Goal: Find specific page/section: Find specific page/section

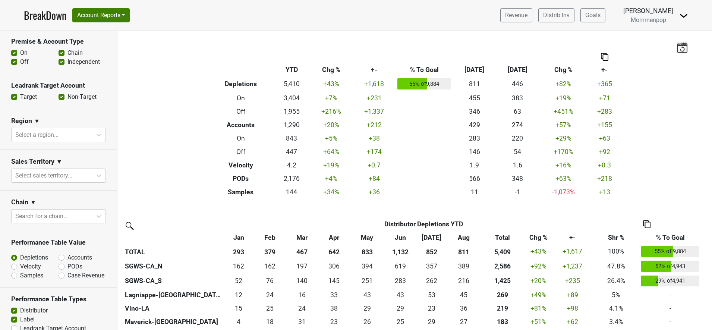
scroll to position [258, 0]
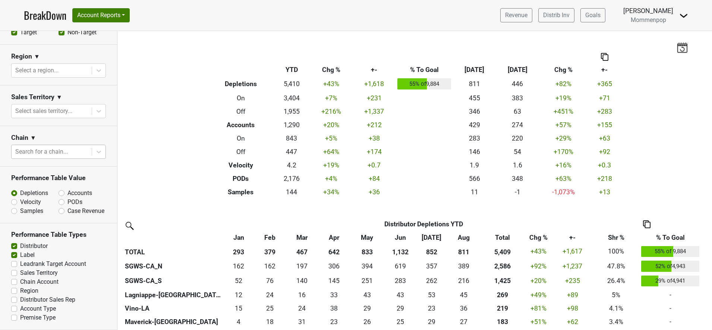
click at [40, 146] on div at bounding box center [51, 151] width 73 height 10
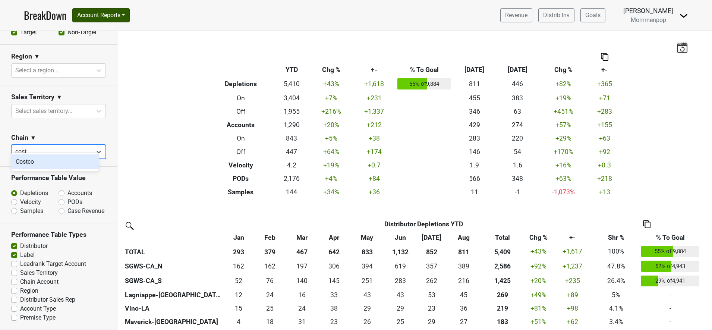
type input "cost"
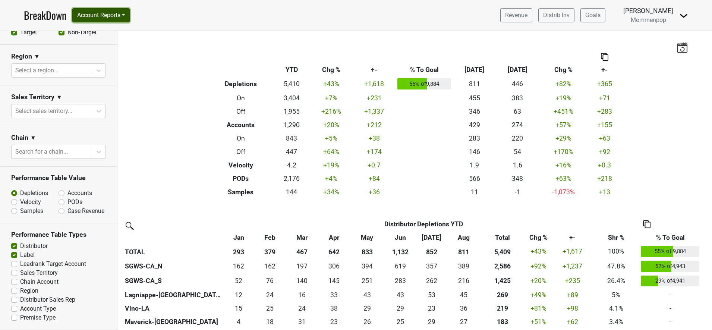
click at [117, 10] on button "Account Reports" at bounding box center [100, 15] width 57 height 14
click at [117, 35] on link "SuperRanker" at bounding box center [106, 32] width 66 height 12
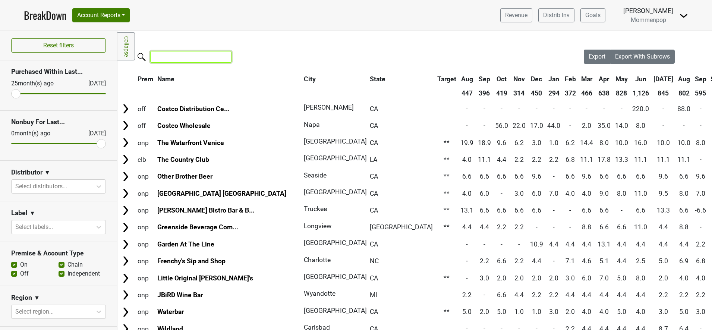
click at [171, 61] on input "search" at bounding box center [190, 57] width 81 height 12
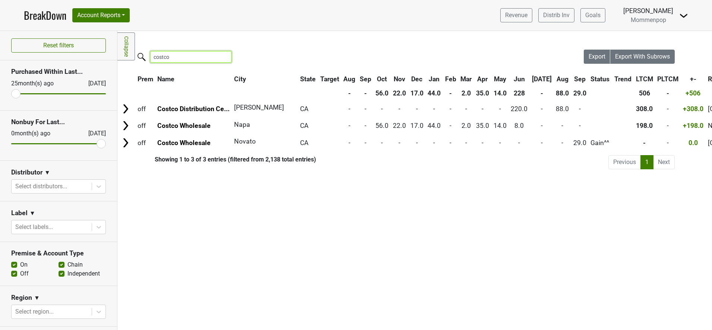
type input "costco"
click at [226, 212] on div "Filters Collapse Loading, please wait... Please wait, your file is being downlo…" at bounding box center [414, 180] width 594 height 299
